Goal: Transaction & Acquisition: Purchase product/service

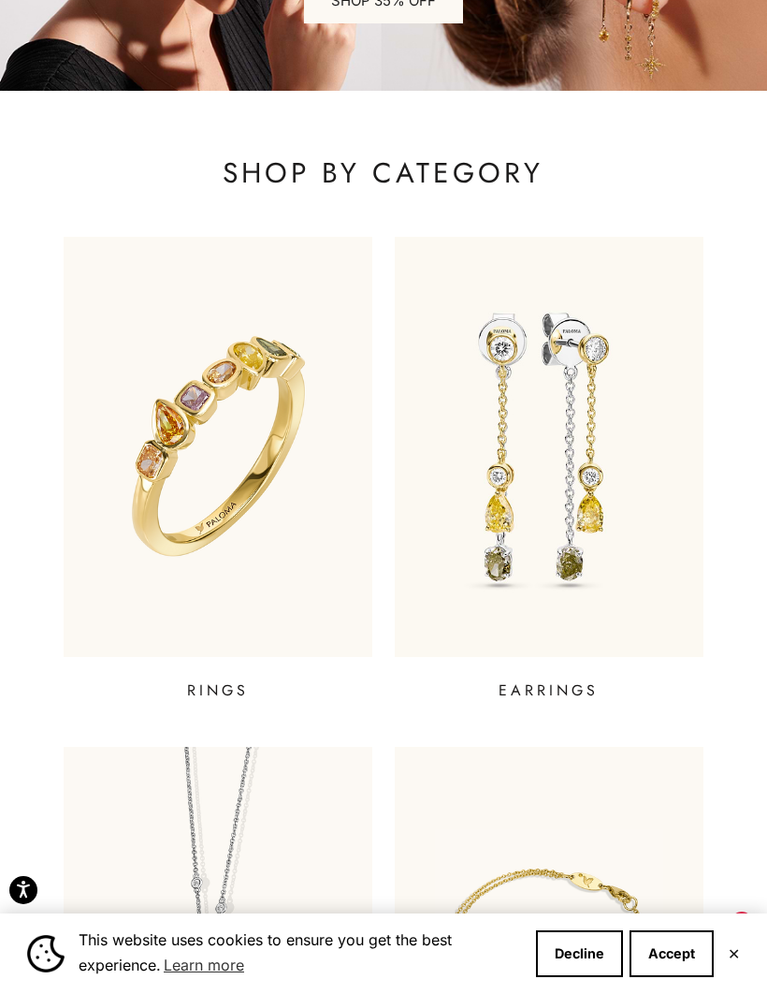
scroll to position [326, 0]
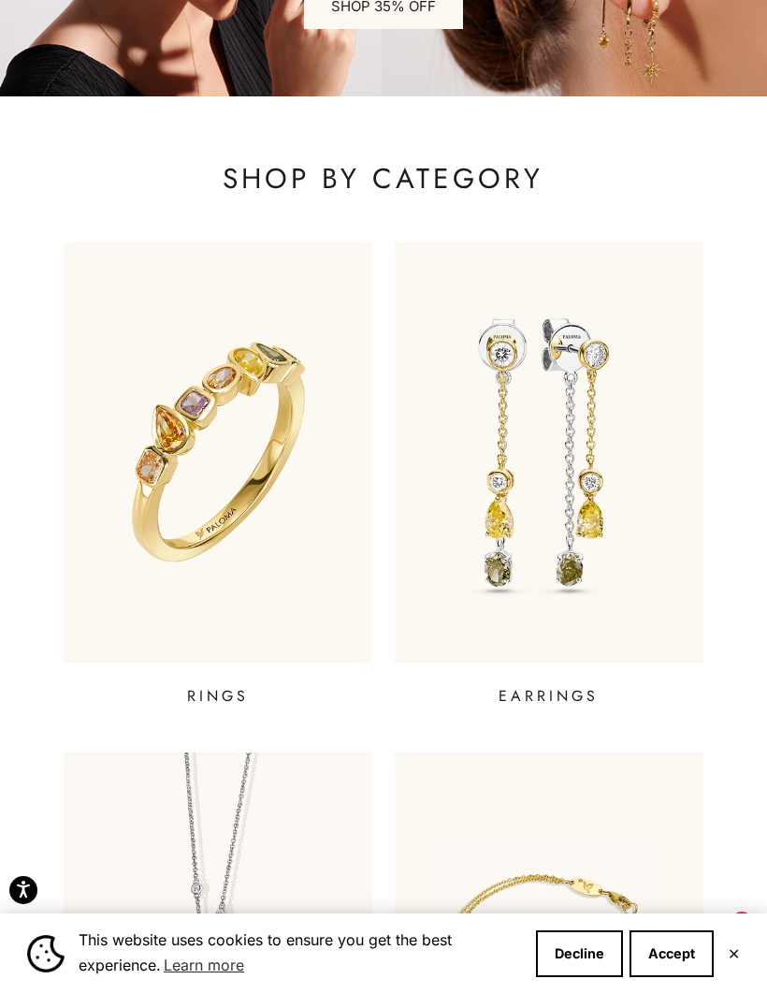
click at [638, 503] on img at bounding box center [549, 451] width 309 height 419
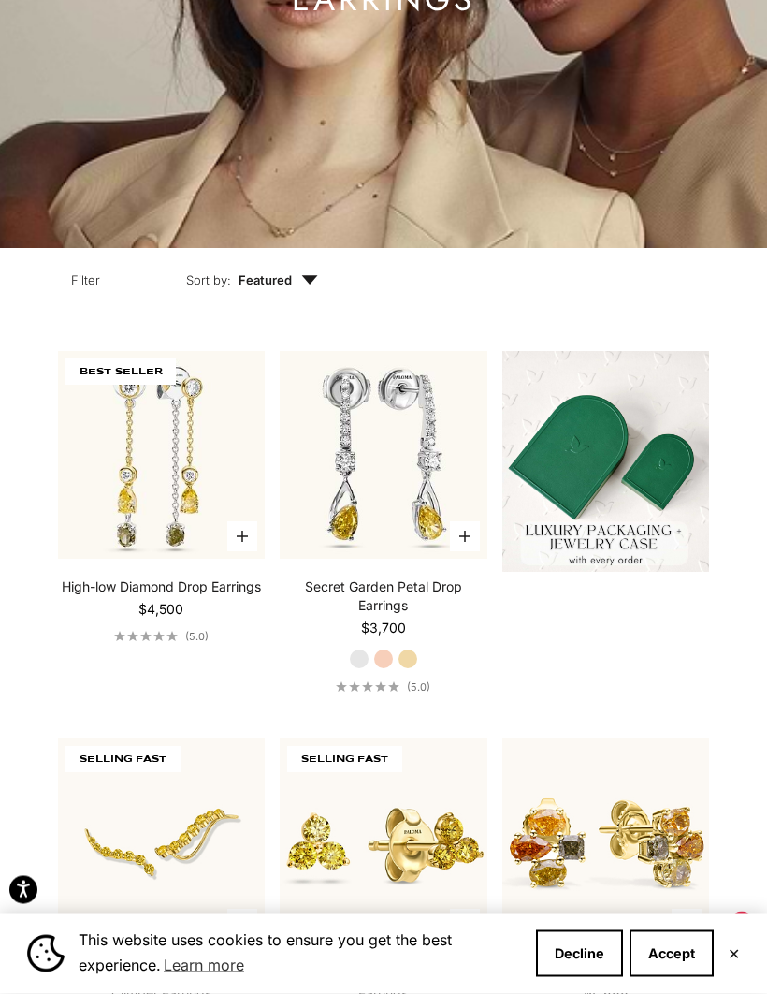
scroll to position [380, 0]
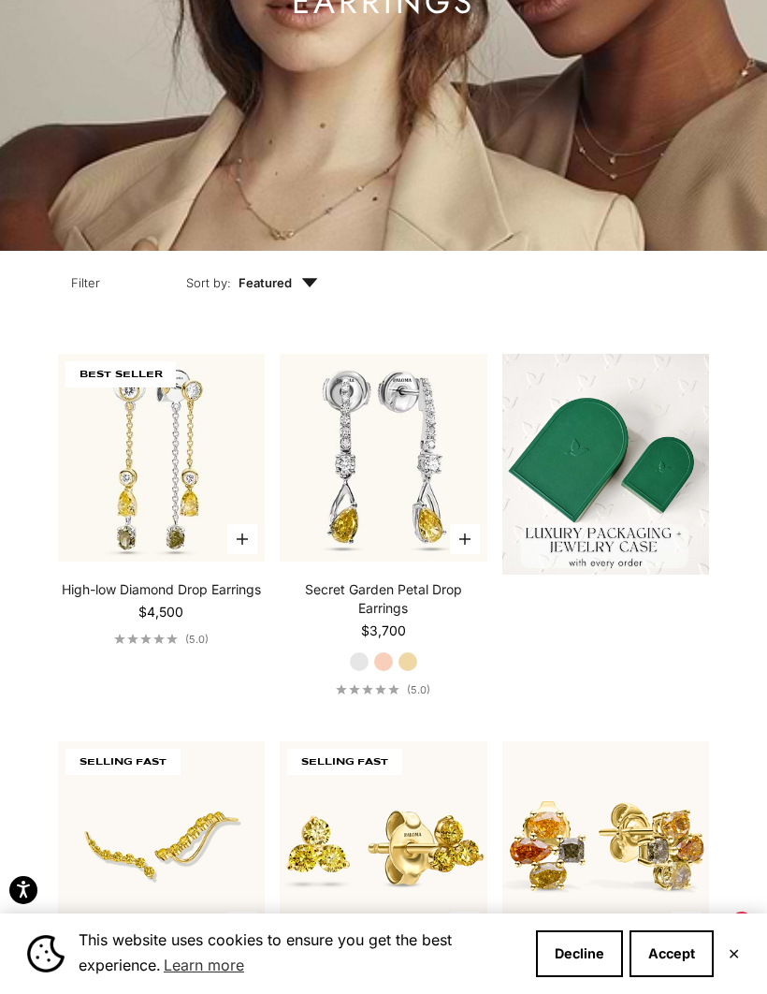
click at [287, 292] on span "Featured" at bounding box center [279, 282] width 80 height 19
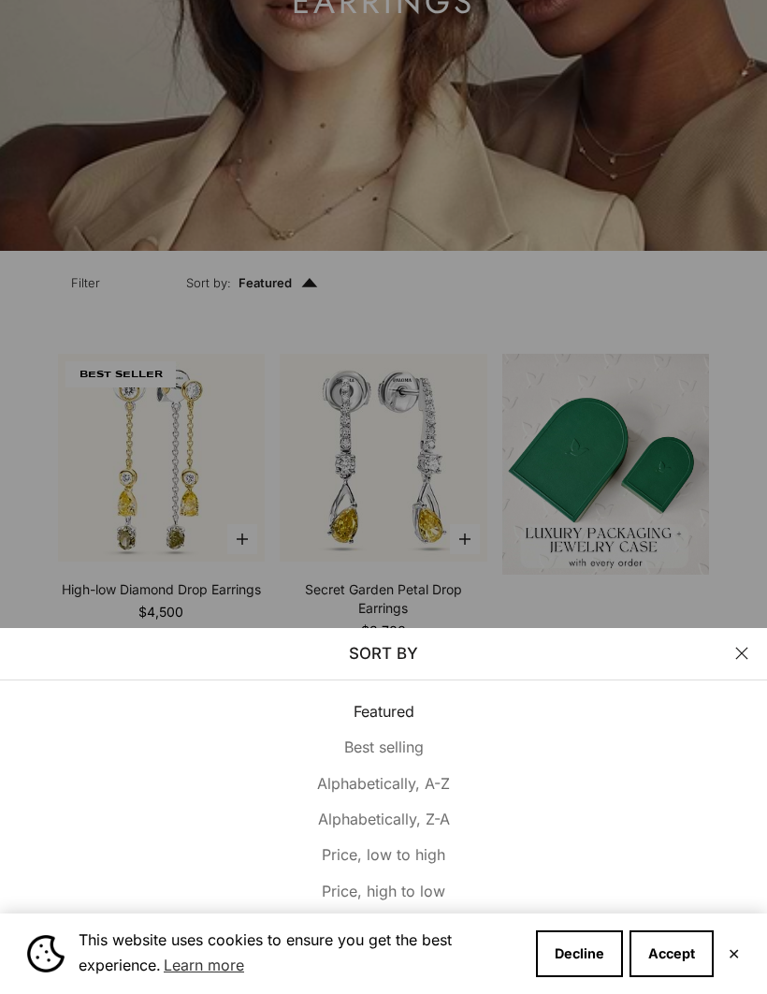
click at [429, 864] on span "Price, low to high" at bounding box center [384, 854] width 124 height 19
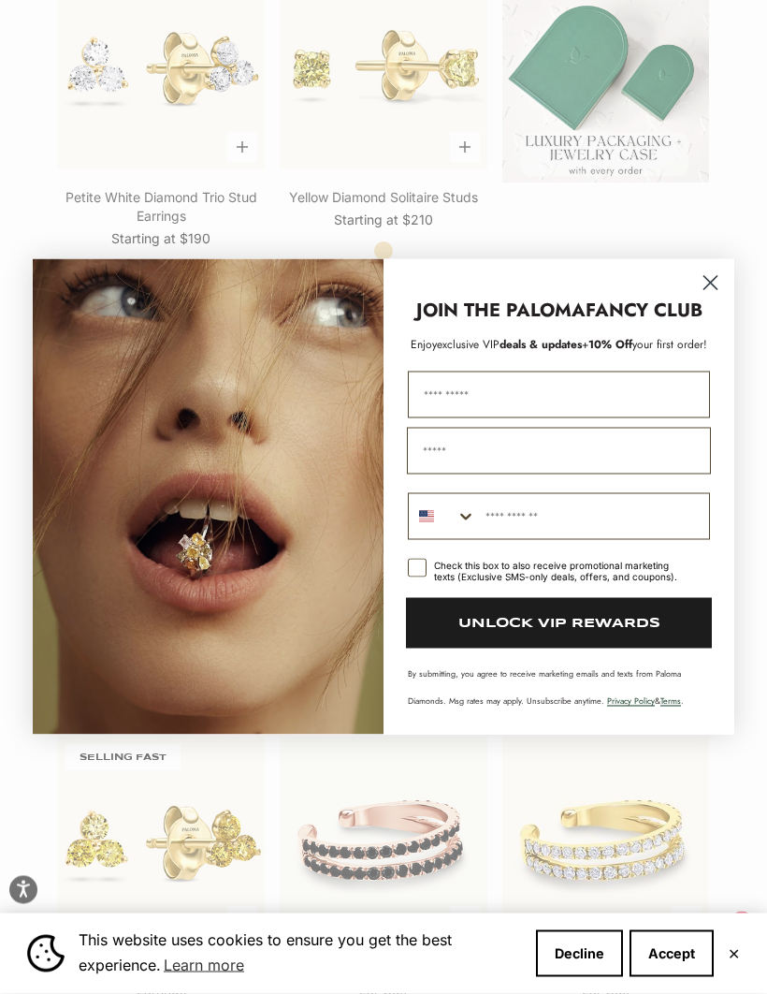
scroll to position [772, 0]
click at [715, 299] on circle "Close dialog" at bounding box center [710, 283] width 31 height 31
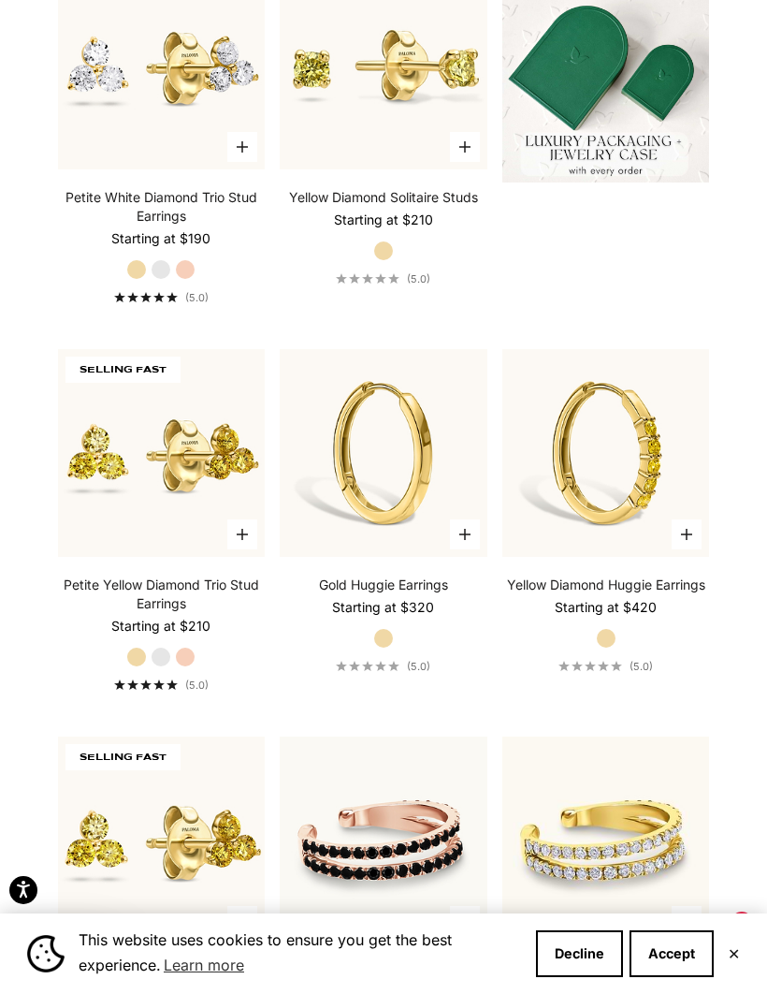
click at [93, 428] on img at bounding box center [161, 453] width 228 height 228
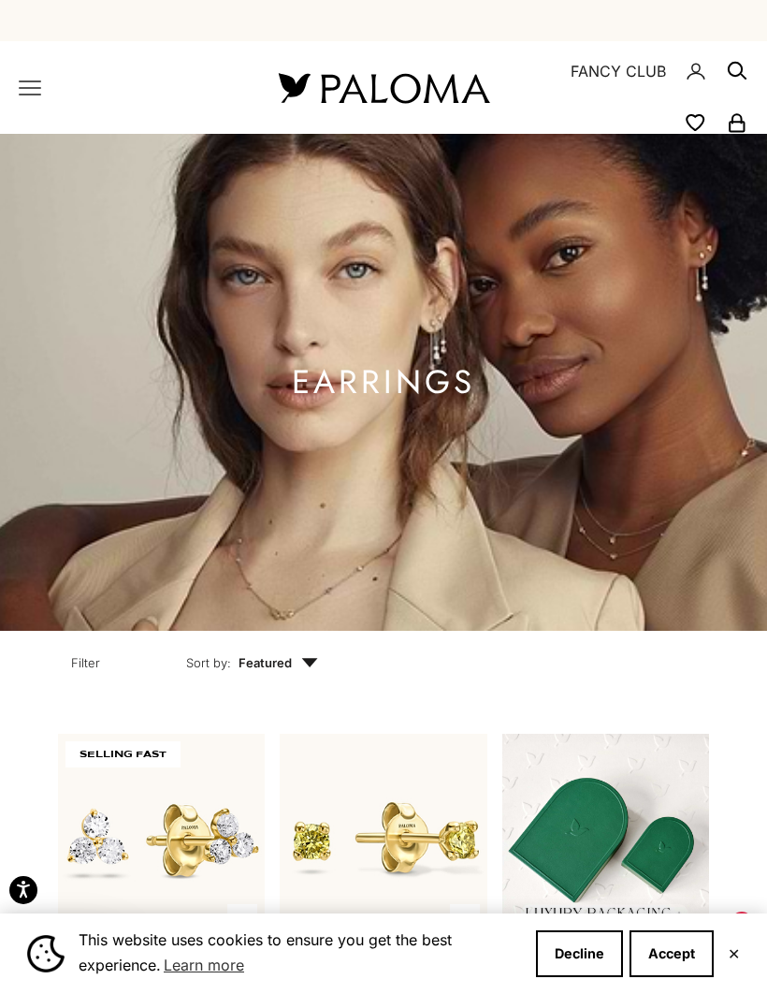
scroll to position [837, 0]
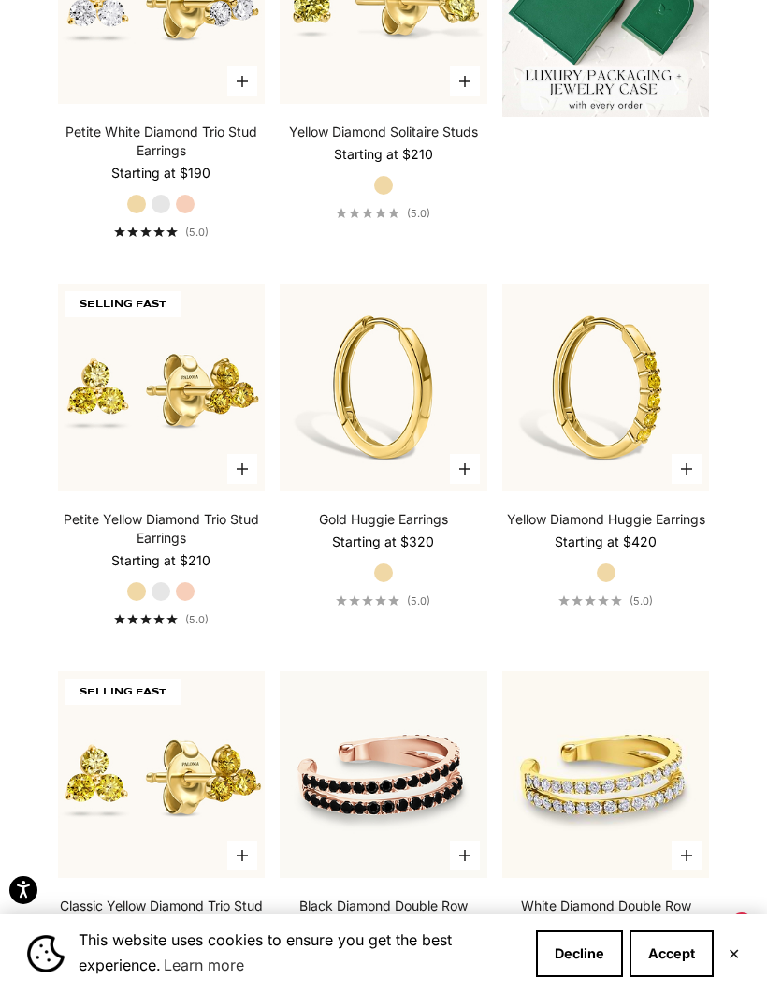
click at [615, 430] on img at bounding box center [606, 387] width 228 height 228
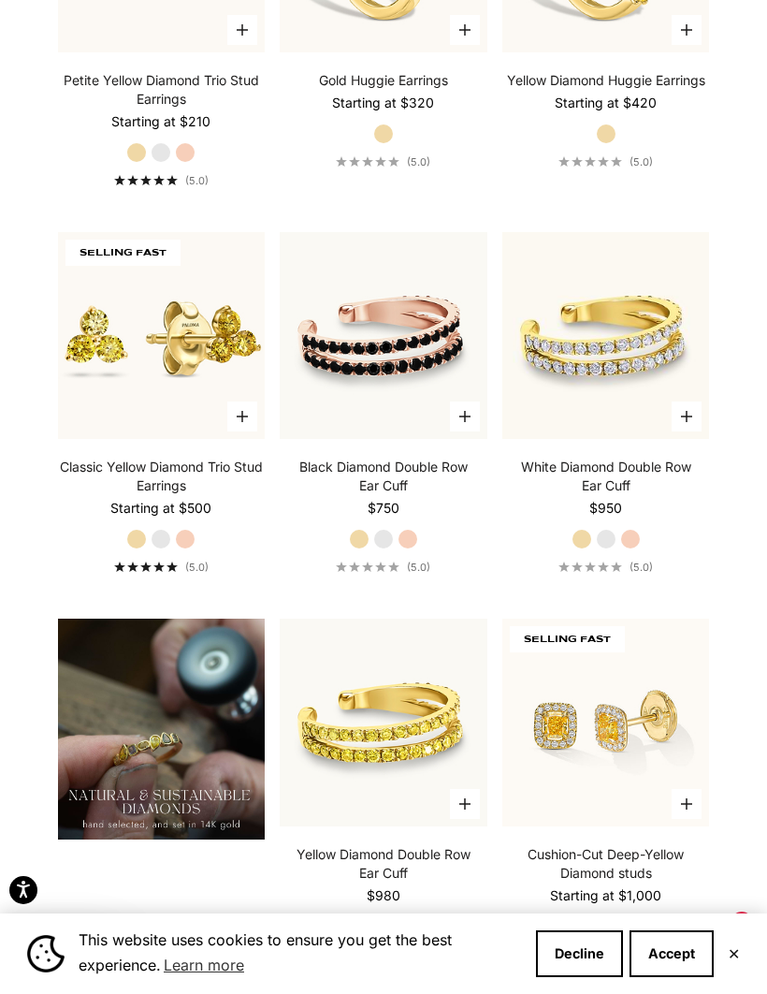
scroll to position [1190, 0]
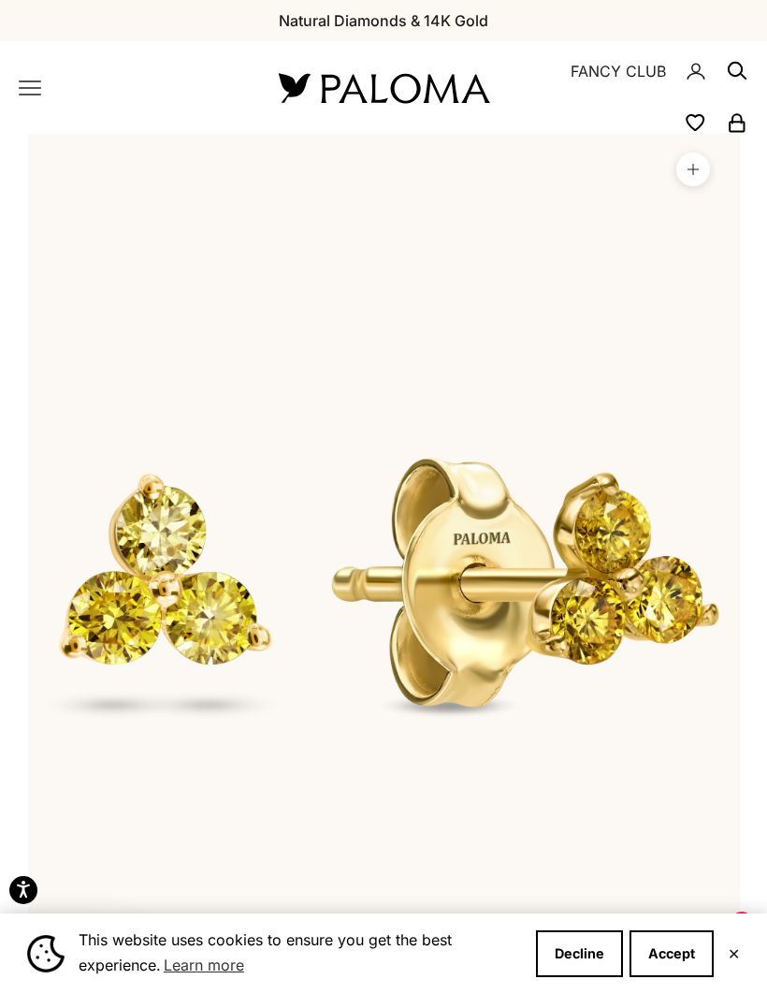
scroll to position [0, 58]
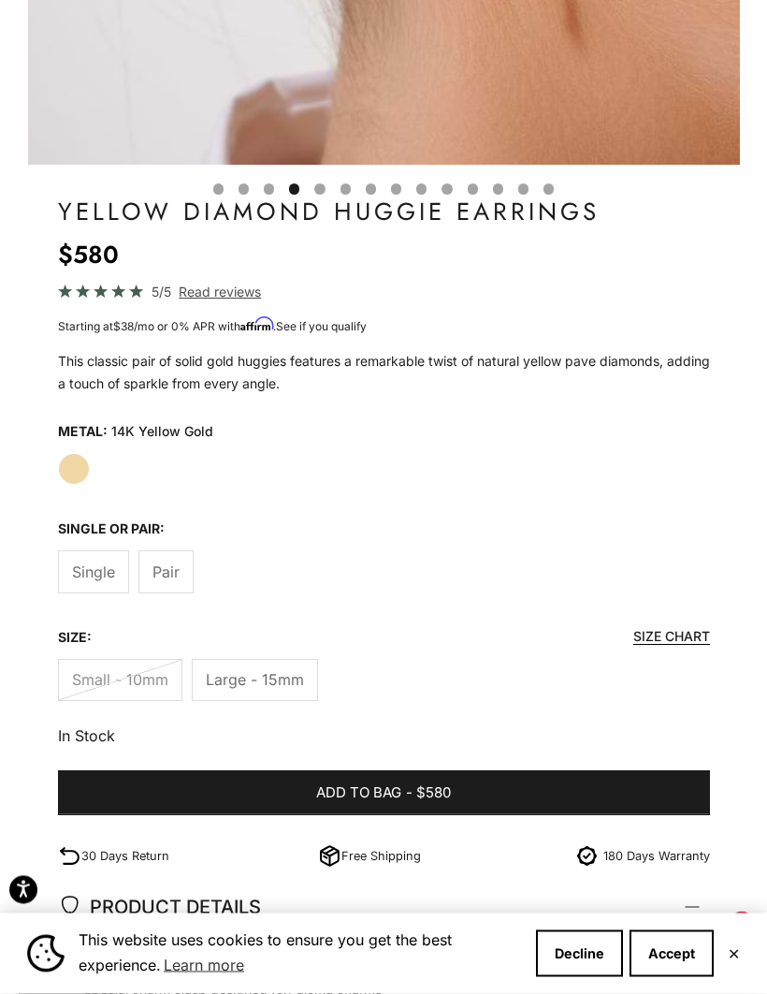
scroll to position [849, 0]
click at [158, 560] on span "Pair" at bounding box center [166, 572] width 27 height 24
